Goal: Task Accomplishment & Management: Manage account settings

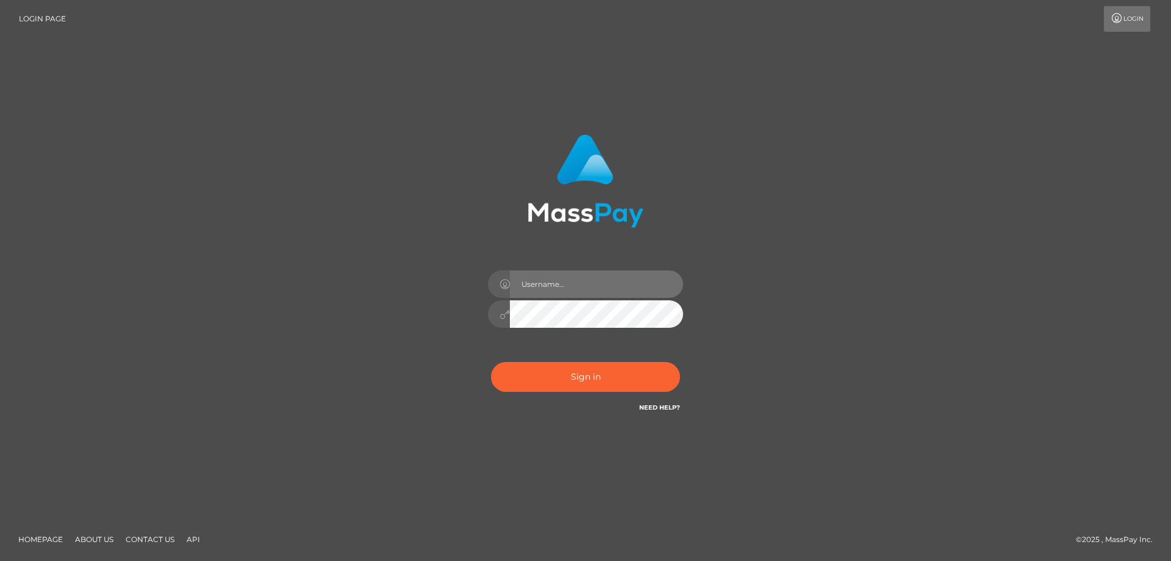
click at [558, 281] on input "text" at bounding box center [596, 283] width 173 height 27
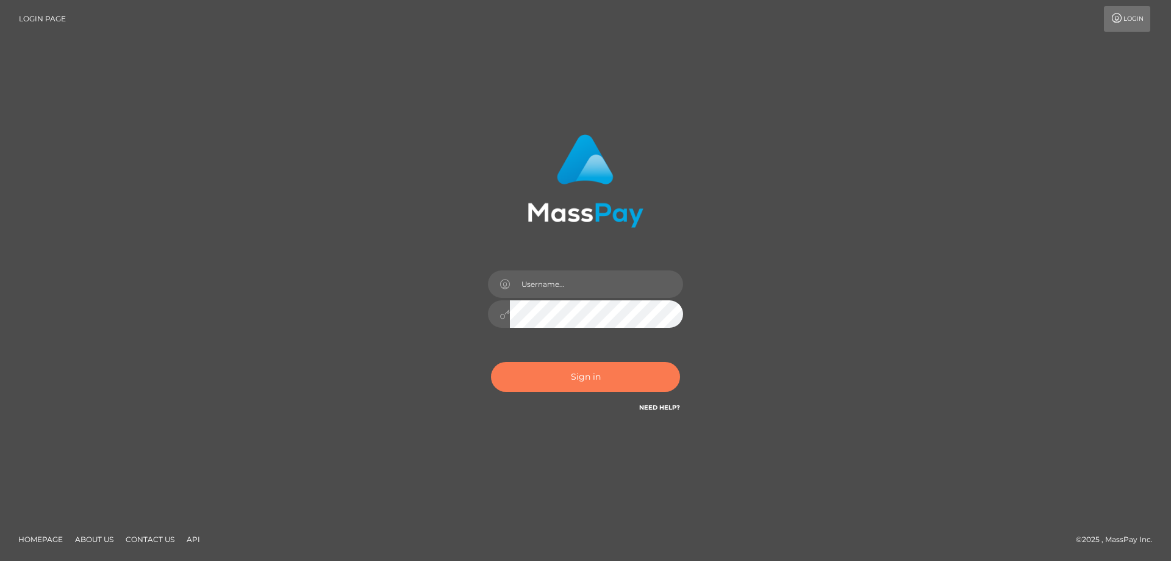
click at [544, 378] on button "Sign in" at bounding box center [585, 377] width 189 height 30
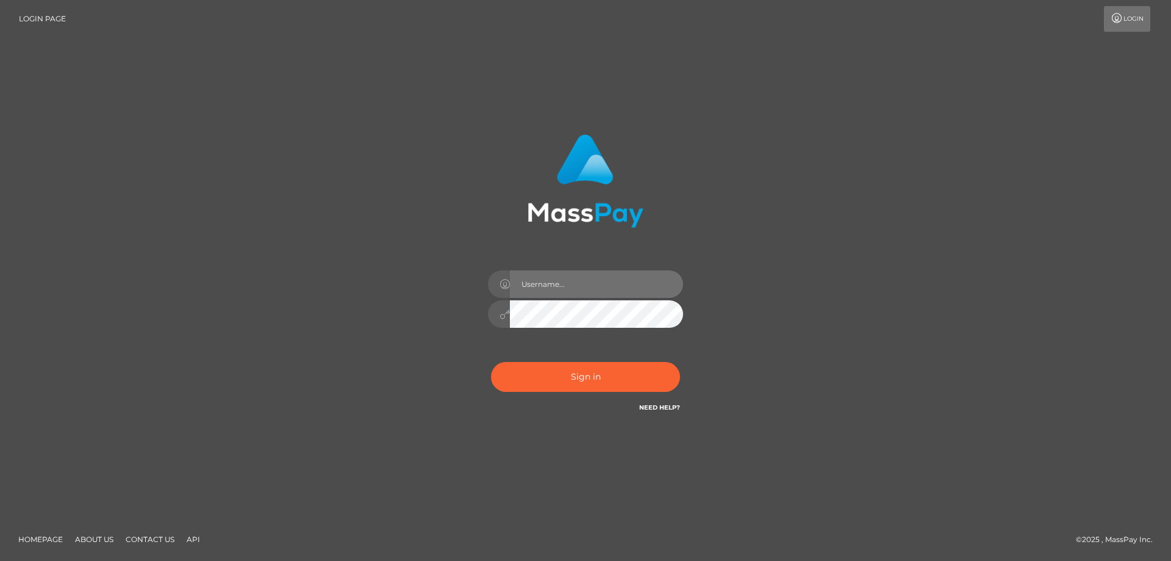
click at [557, 286] on input "text" at bounding box center [596, 283] width 173 height 27
type input "spb-msc@yandex.com"
click at [600, 383] on button "Sign in" at bounding box center [585, 377] width 189 height 30
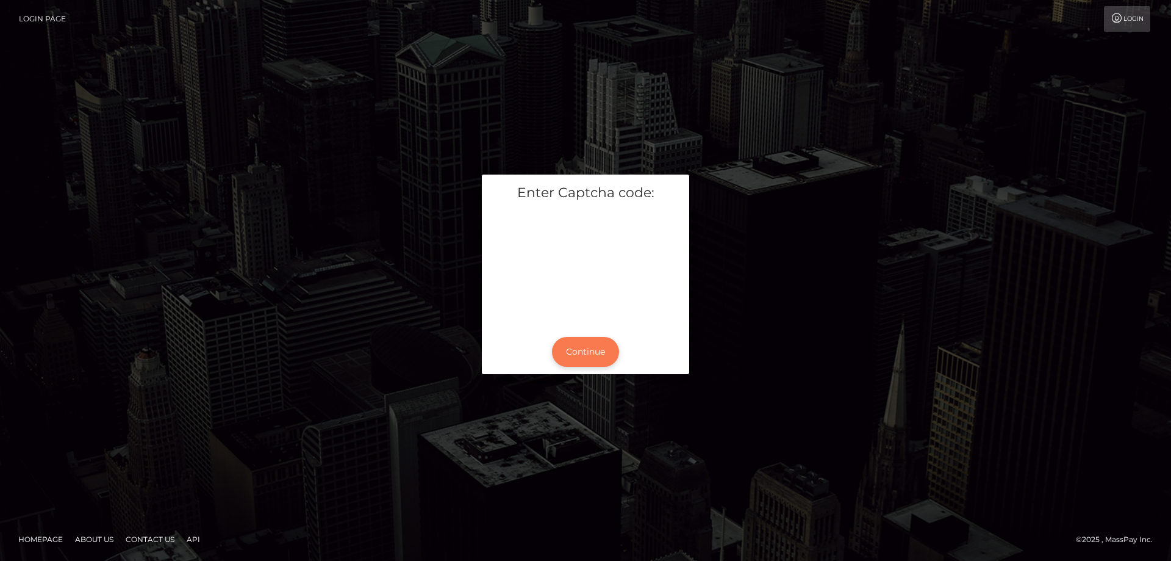
click at [591, 358] on button "Continue" at bounding box center [585, 352] width 67 height 30
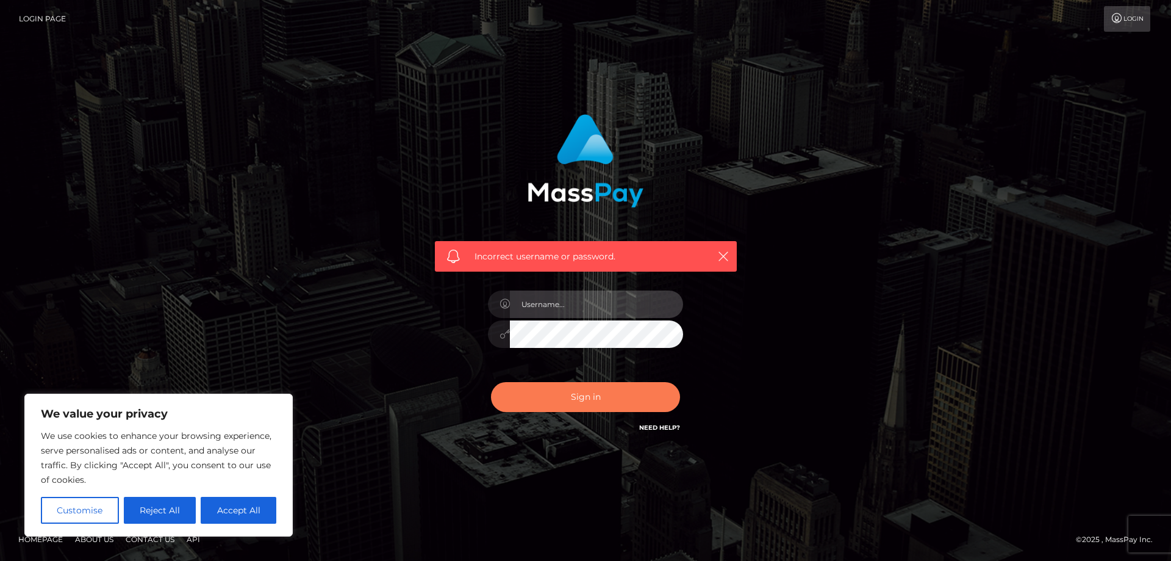
type input "[EMAIL_ADDRESS][DOMAIN_NAME]"
click at [566, 400] on button "Sign in" at bounding box center [585, 397] width 189 height 30
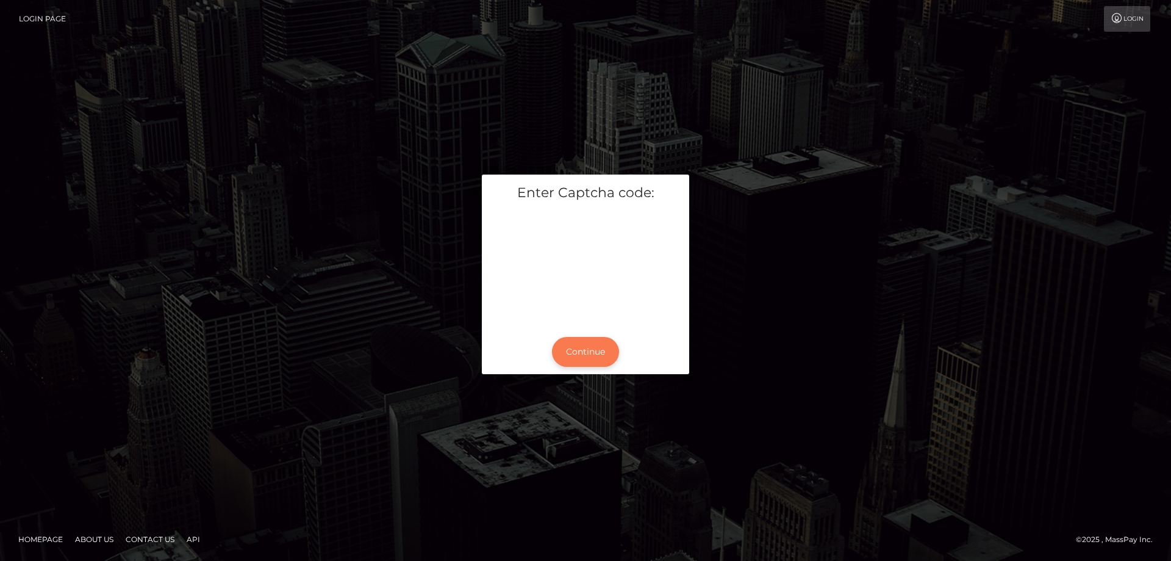
click at [581, 351] on button "Continue" at bounding box center [585, 352] width 67 height 30
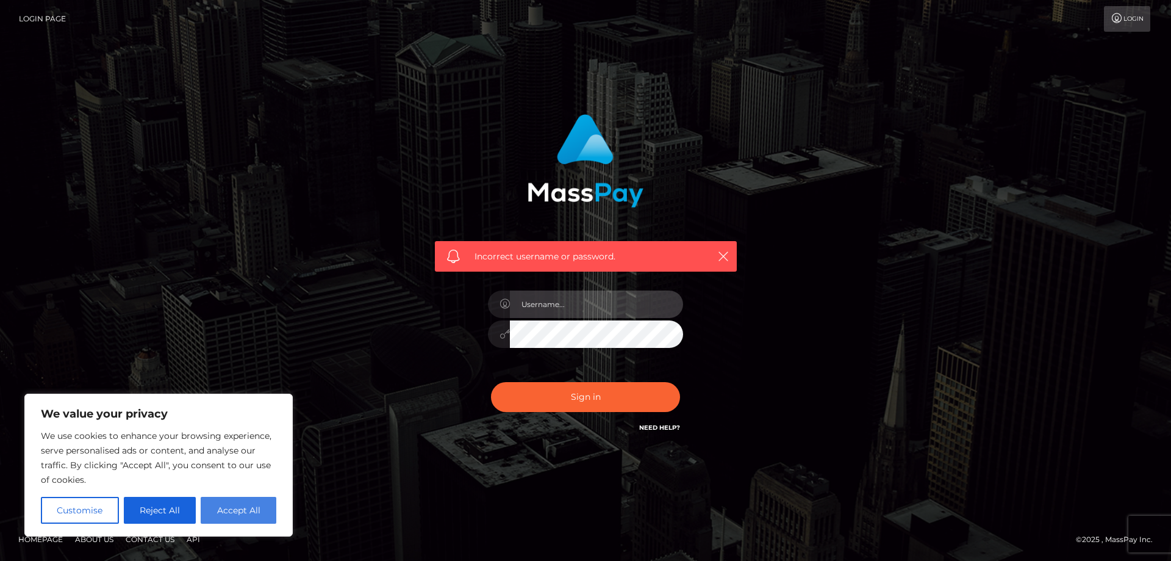
type input "[EMAIL_ADDRESS][DOMAIN_NAME]"
click at [226, 511] on button "Accept All" at bounding box center [239, 510] width 76 height 27
checkbox input "true"
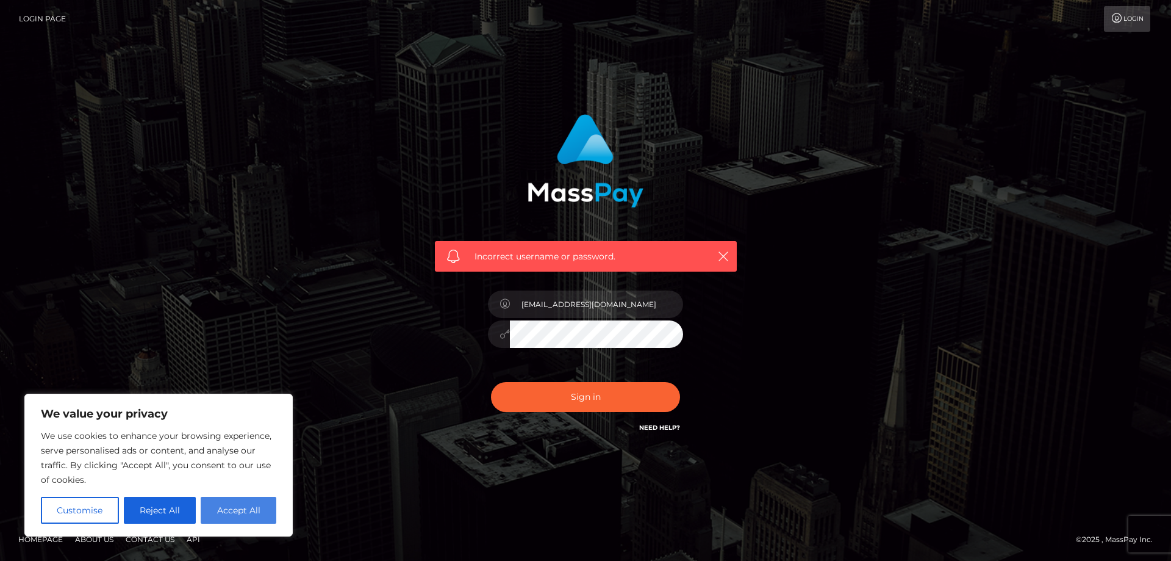
checkbox input "true"
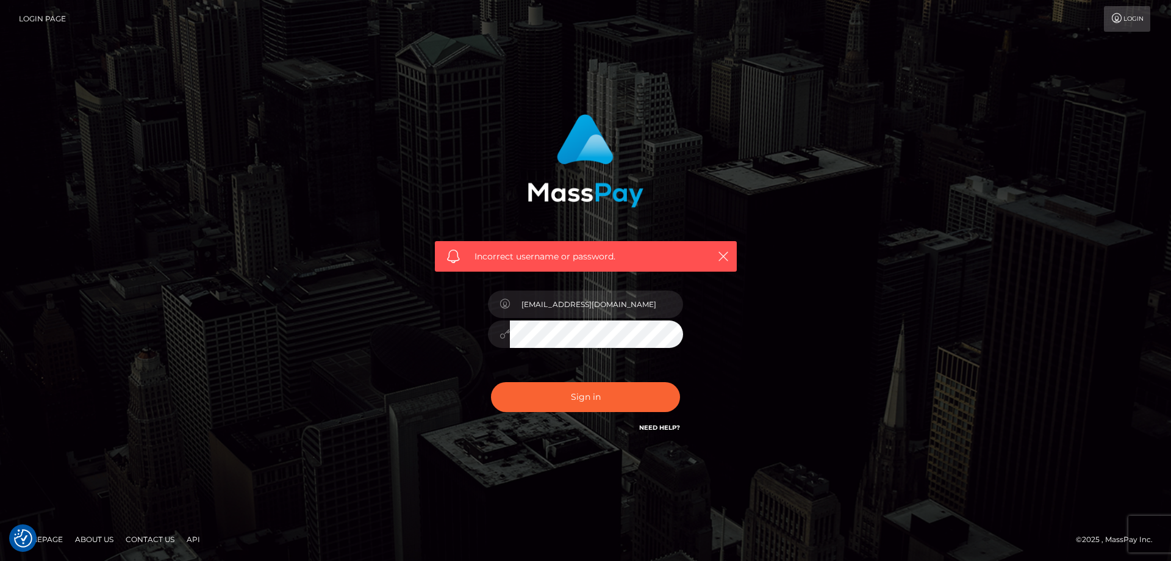
click at [661, 427] on link "Need Help?" at bounding box center [659, 427] width 41 height 8
click at [658, 427] on link "Need Help?" at bounding box center [659, 427] width 41 height 8
click at [652, 426] on link "Need Help?" at bounding box center [659, 427] width 41 height 8
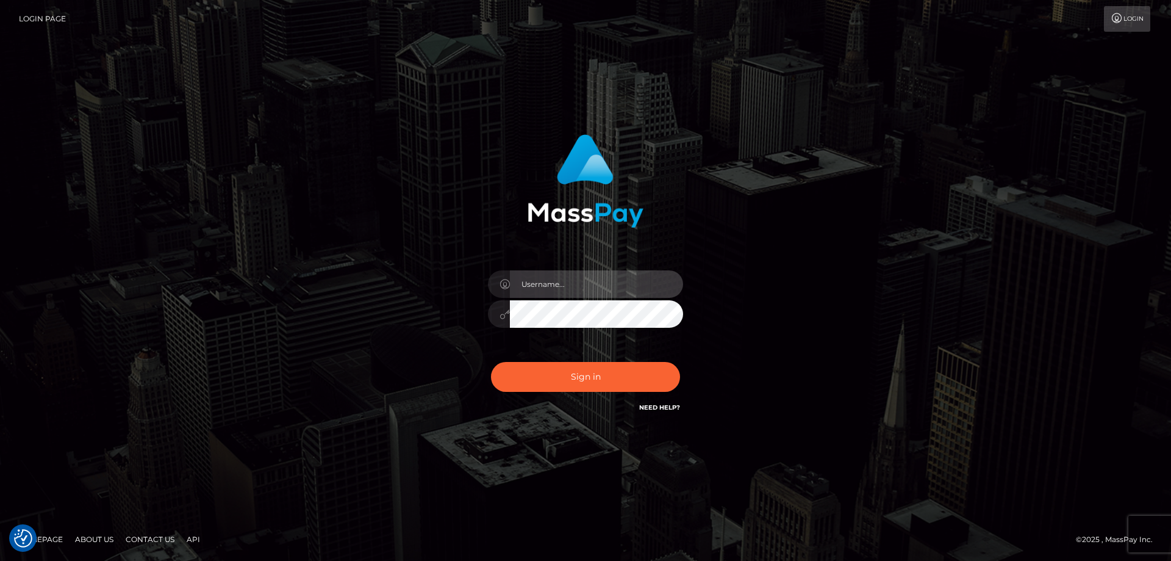
type input "spb-msc@yandex.com"
click at [653, 406] on link "Need Help?" at bounding box center [659, 407] width 41 height 8
click at [660, 408] on link "Need Help?" at bounding box center [659, 407] width 41 height 8
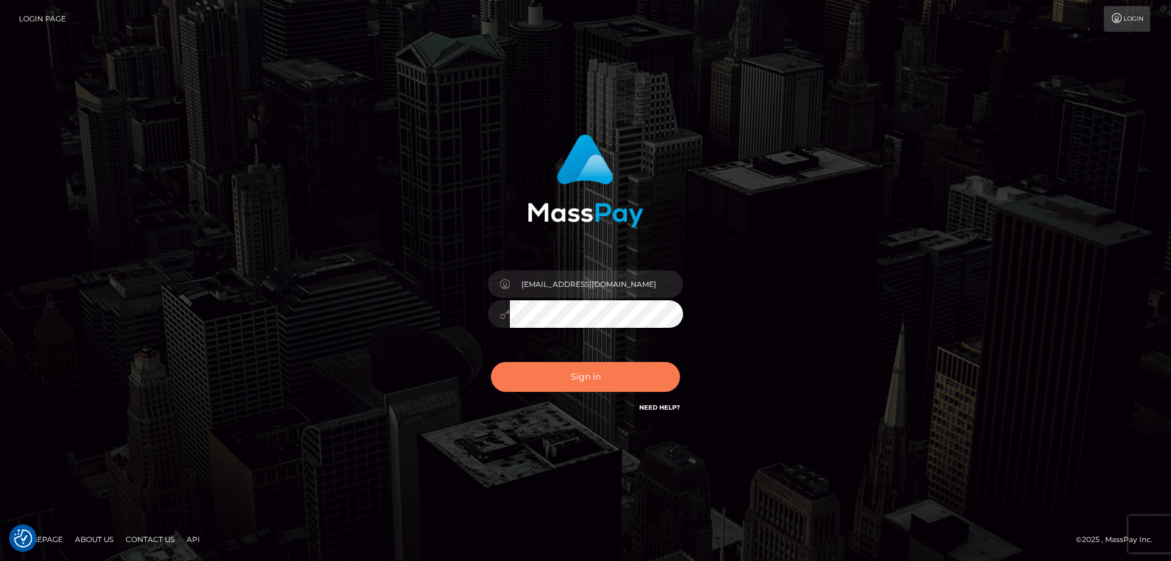
click at [564, 379] on button "Sign in" at bounding box center [585, 377] width 189 height 30
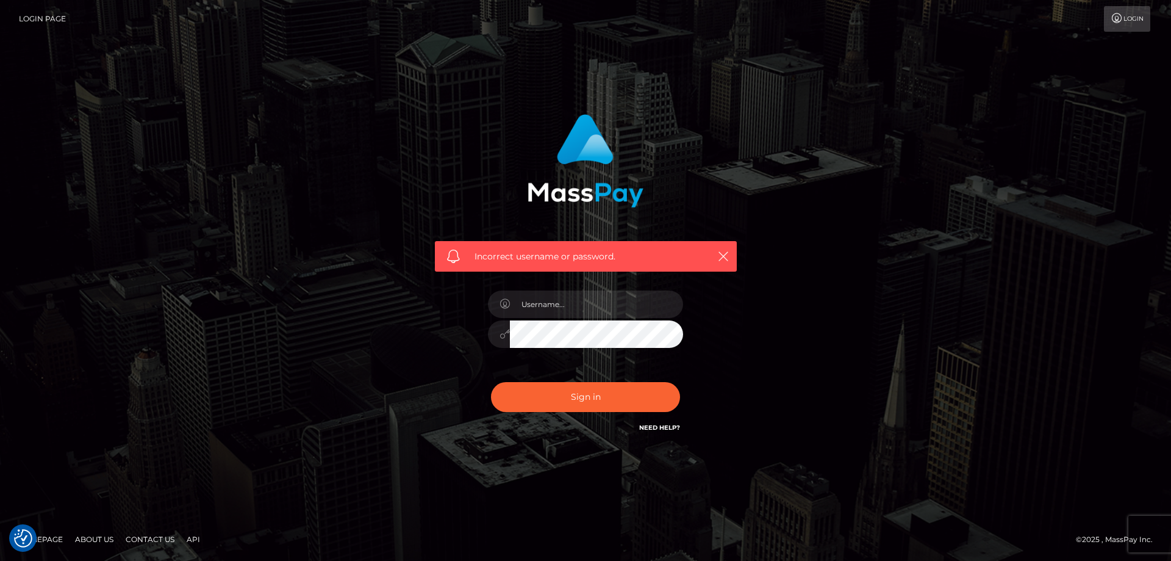
checkbox input "true"
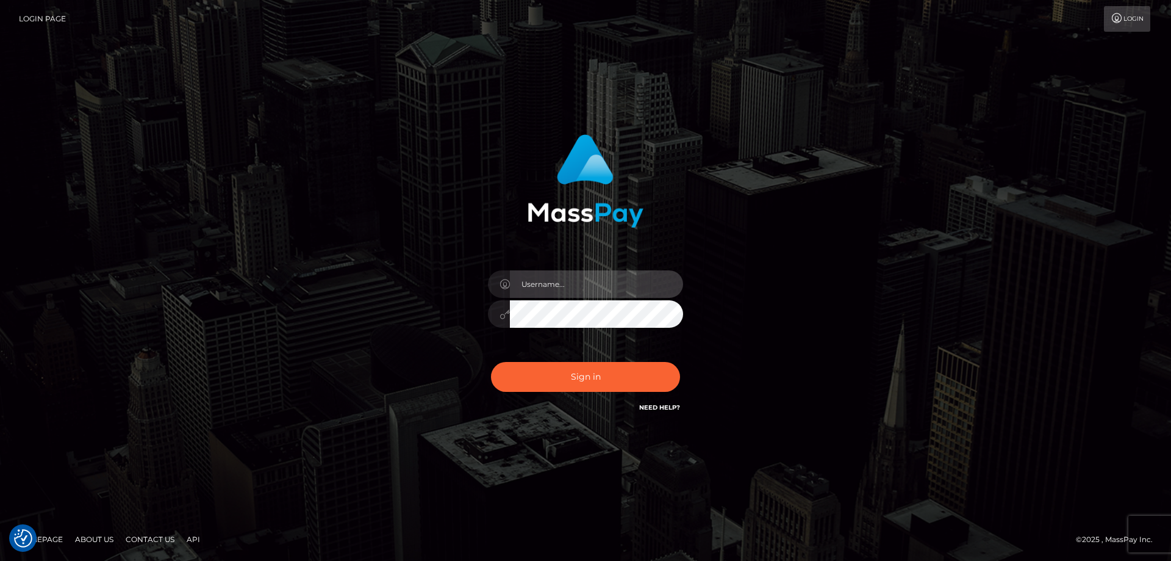
type input "[EMAIL_ADDRESS][DOMAIN_NAME]"
click at [669, 405] on link "Need Help?" at bounding box center [659, 407] width 41 height 8
click at [577, 173] on img at bounding box center [586, 180] width 116 height 93
